Goal: Transaction & Acquisition: Book appointment/travel/reservation

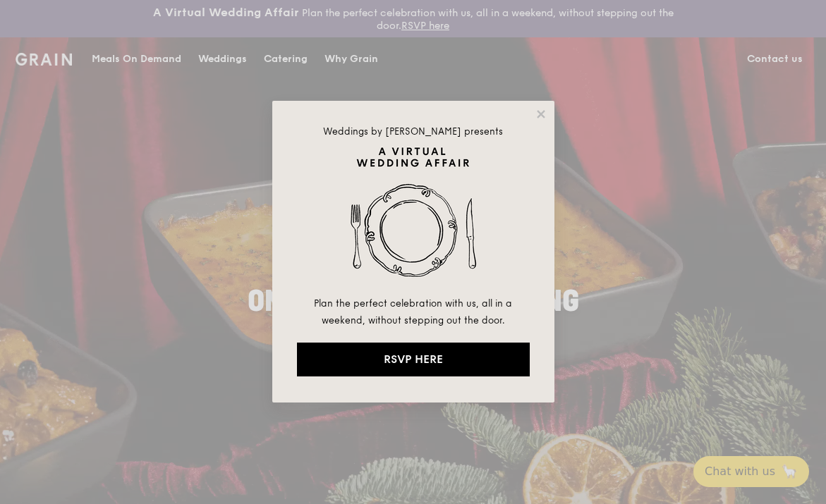
click at [540, 106] on div "Weddings by [PERSON_NAME] presents Plan the perfect celebration with us, all in…" at bounding box center [413, 252] width 282 height 302
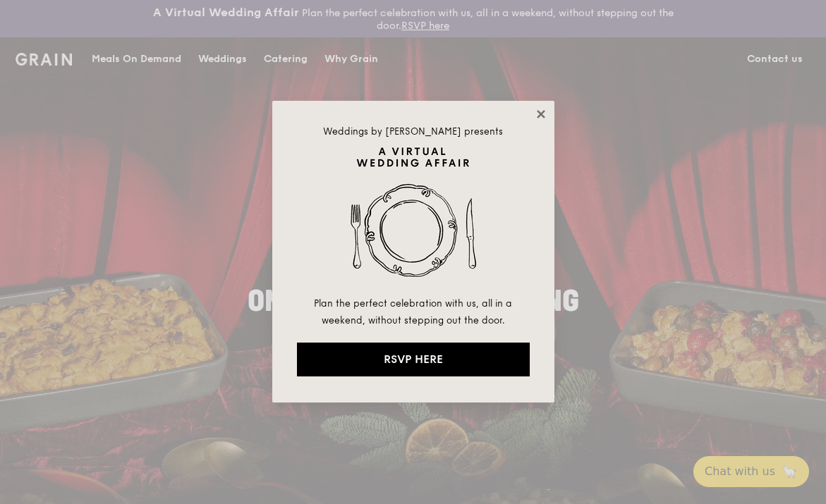
click at [544, 115] on icon at bounding box center [540, 114] width 13 height 13
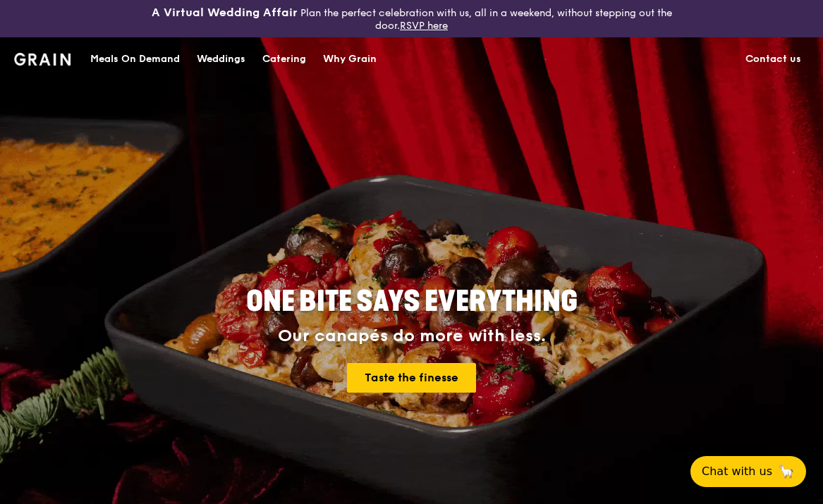
click at [280, 60] on div "Catering" at bounding box center [284, 59] width 44 height 42
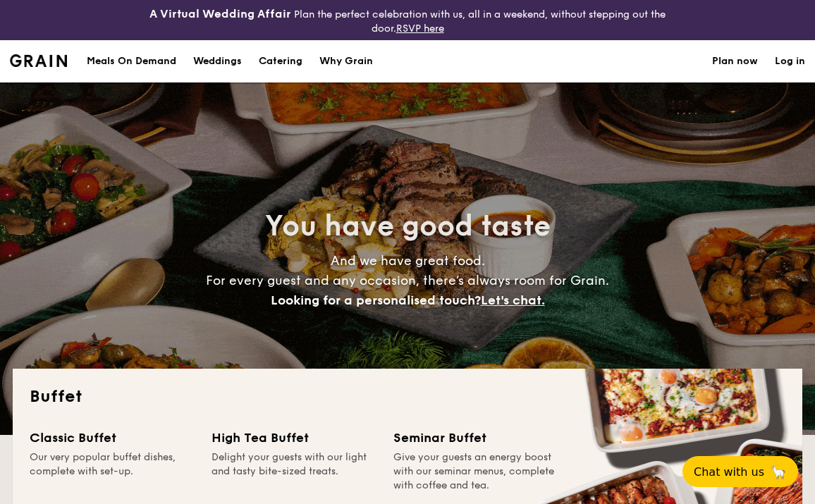
select select
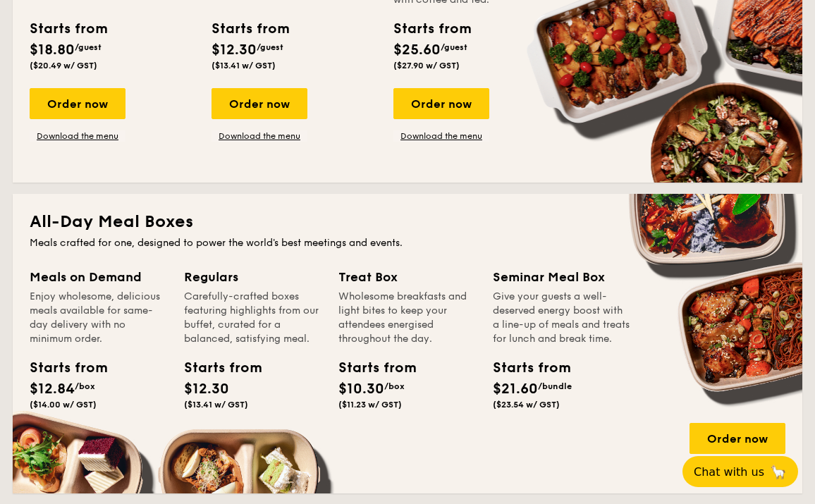
scroll to position [888, 0]
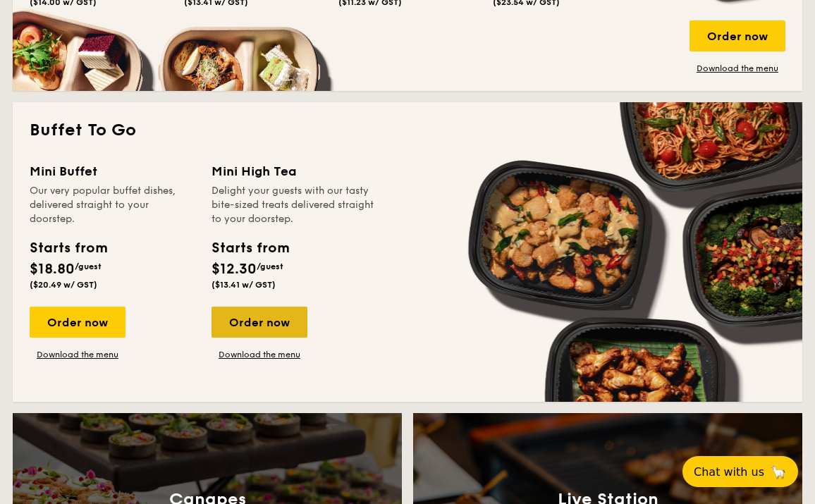
click at [221, 323] on div "Order now" at bounding box center [259, 322] width 96 height 31
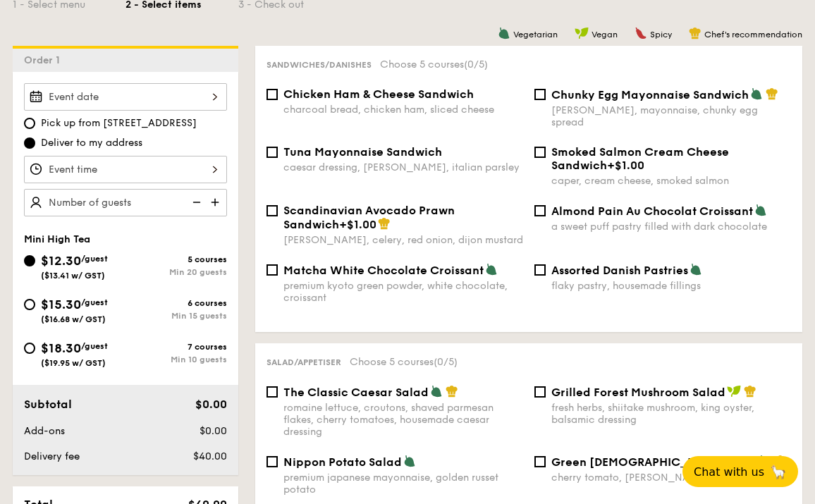
scroll to position [388, 0]
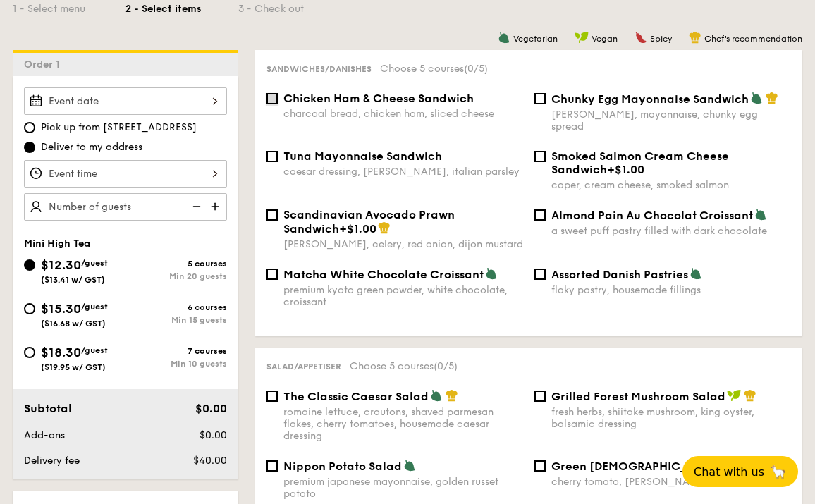
click at [277, 99] on input "Chicken Ham & Cheese Sandwich charcoal bread, chicken ham, sliced cheese" at bounding box center [271, 98] width 11 height 11
checkbox input "true"
click at [271, 149] on div "Tuna Mayonnaise Sandwich caesar dressing, gherkin, italian parsley" at bounding box center [395, 163] width 268 height 28
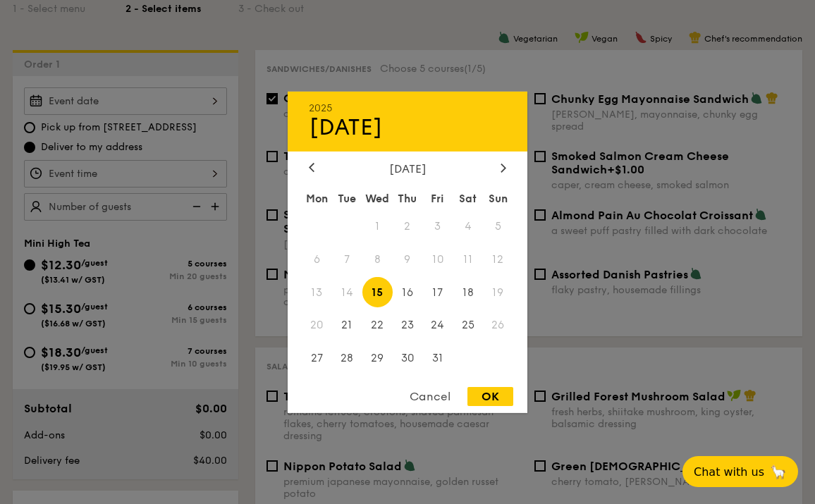
click at [214, 98] on div "2025 Oct 15 October 2025 Mon Tue Wed Thu Fri Sat Sun 1 2 3 4 5 6 7 8 9 10 11 12…" at bounding box center [125, 100] width 203 height 27
click at [467, 293] on span "18" at bounding box center [468, 292] width 30 height 30
click at [484, 400] on div "OK" at bounding box center [490, 396] width 46 height 19
type input "Oct 18, 2025"
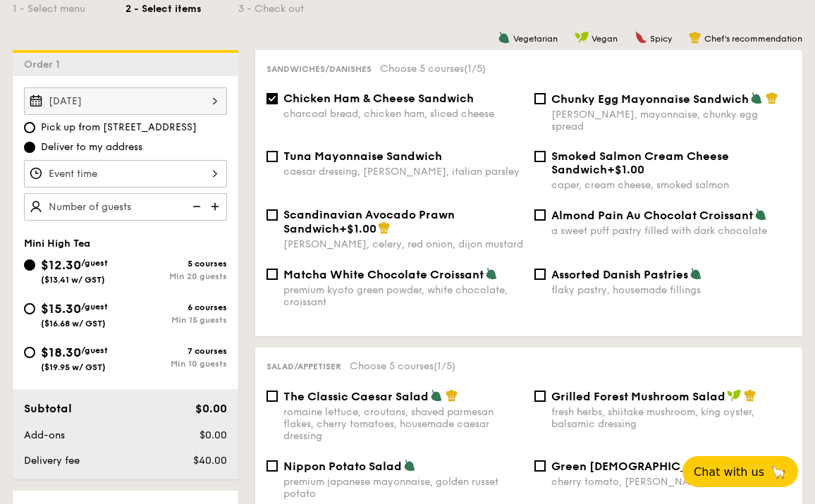
click at [175, 176] on div at bounding box center [125, 173] width 203 height 27
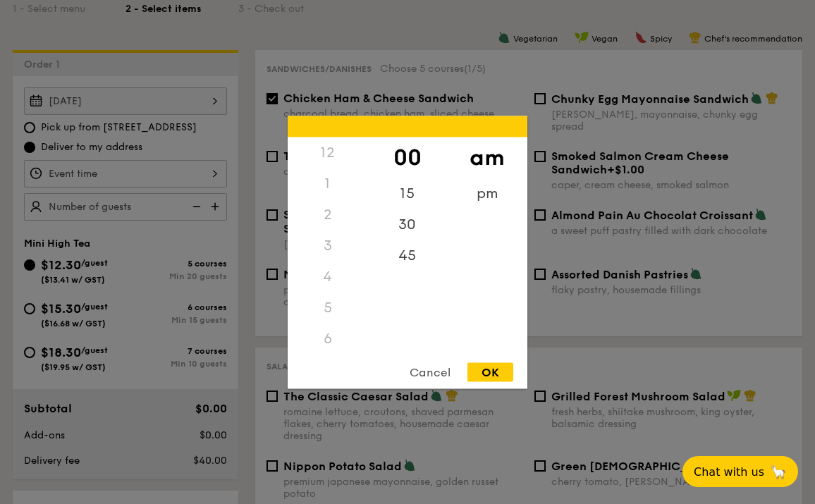
scroll to position [93, 0]
click at [326, 187] on div "4" at bounding box center [328, 183] width 80 height 31
drag, startPoint x: 324, startPoint y: 280, endPoint x: 330, endPoint y: 219, distance: 61.6
click at [330, 219] on div "12 1 2 3 4 5 6 7 8 9 10 11" at bounding box center [328, 244] width 80 height 215
click at [328, 174] on div "4" at bounding box center [328, 183] width 80 height 31
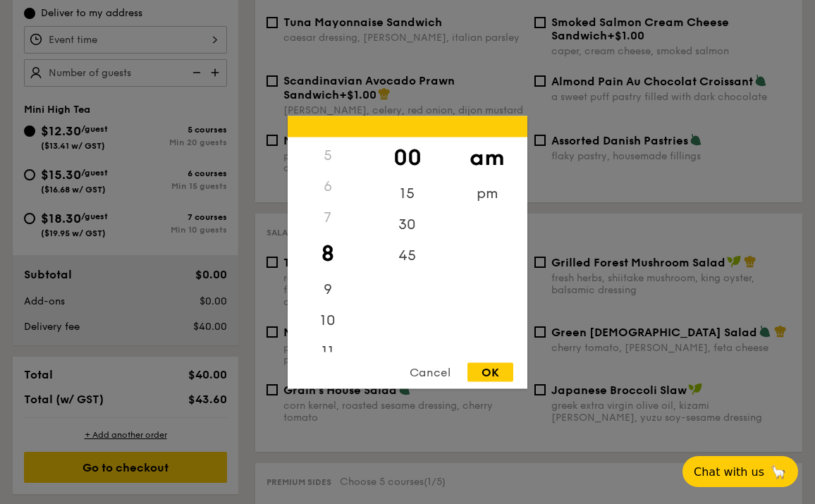
scroll to position [65, 0]
click at [329, 205] on div "4" at bounding box center [328, 211] width 80 height 31
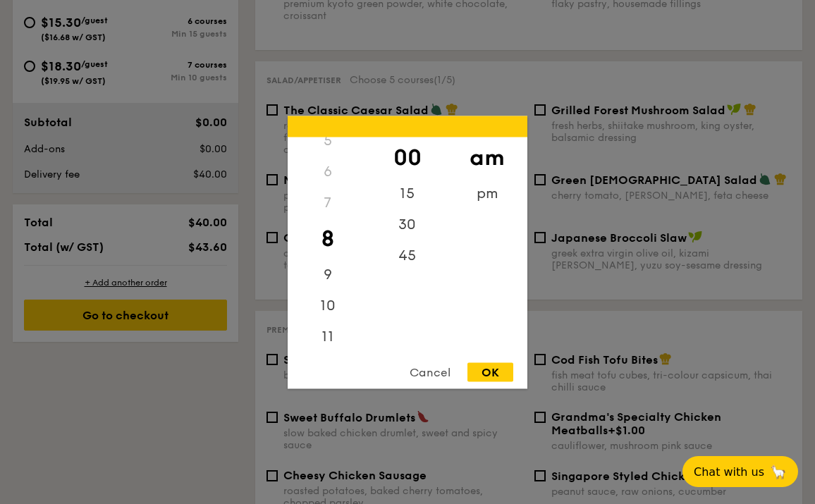
scroll to position [783, 0]
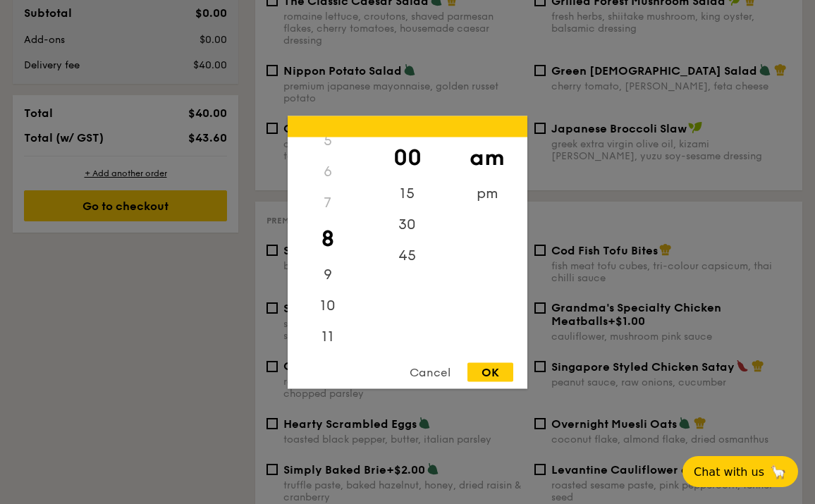
click at [333, 212] on div "7" at bounding box center [328, 202] width 80 height 31
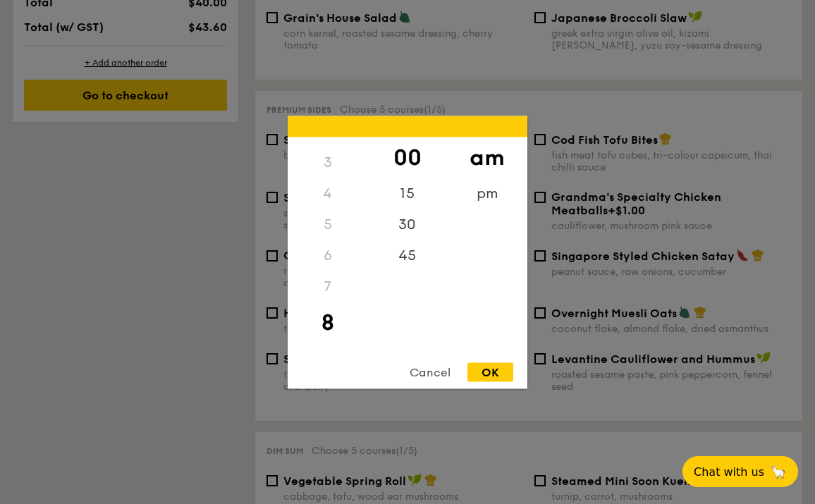
scroll to position [81, 0]
click at [324, 194] on div "4" at bounding box center [328, 195] width 80 height 31
click at [329, 324] on div "8" at bounding box center [328, 324] width 80 height 41
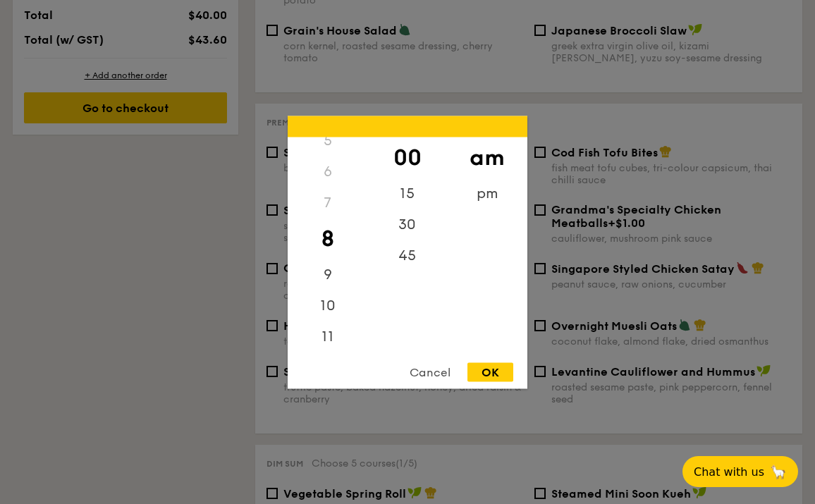
scroll to position [603, 0]
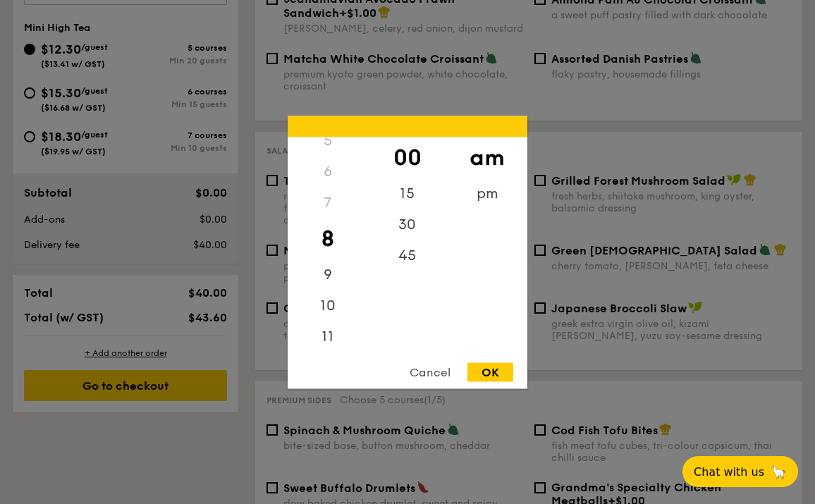
click at [435, 371] on div "Cancel" at bounding box center [430, 371] width 69 height 19
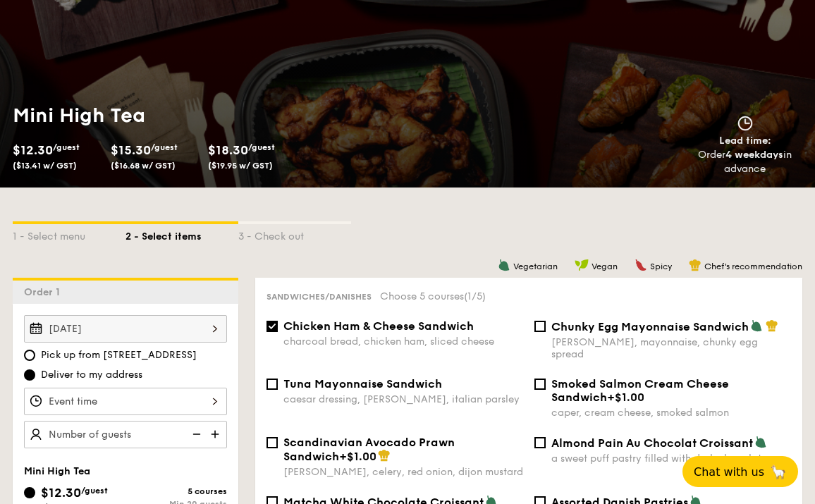
scroll to position [0, 0]
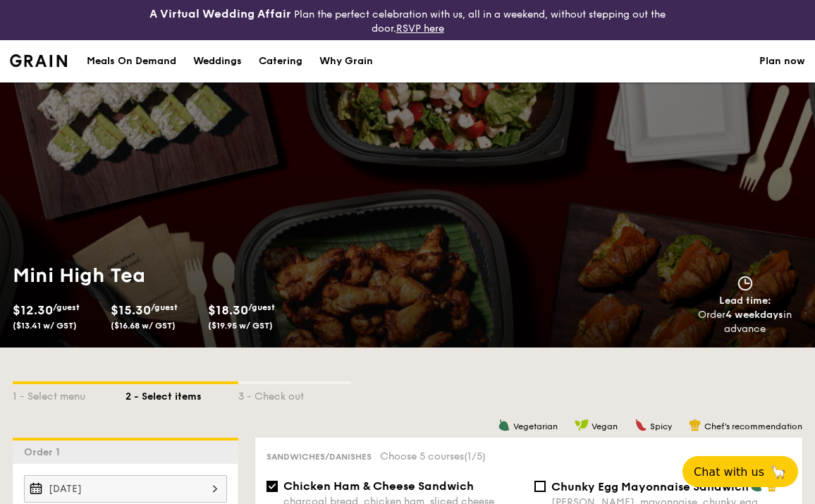
click at [286, 131] on div "Mini High Tea $12.30 /guest ($13.41 w/ GST) $15.30 /guest ($16.68 w/ GST) $18.3…" at bounding box center [407, 214] width 815 height 265
click at [281, 61] on div "Catering" at bounding box center [281, 61] width 44 height 42
select select
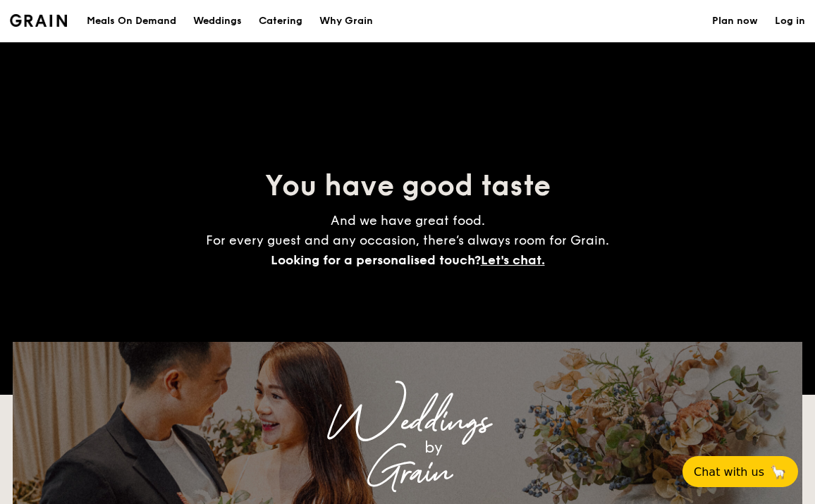
scroll to position [2159, 0]
